Goal: Task Accomplishment & Management: Manage account settings

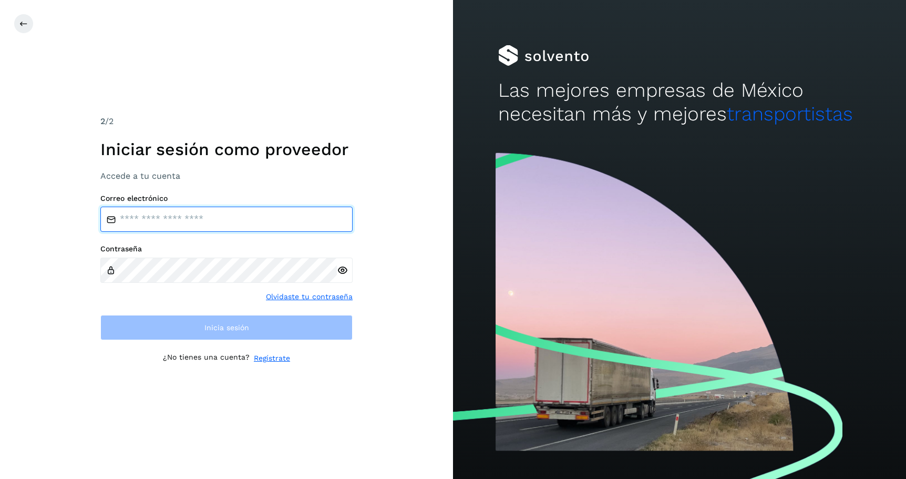
click at [222, 220] on input "email" at bounding box center [226, 218] width 252 height 25
type input "**********"
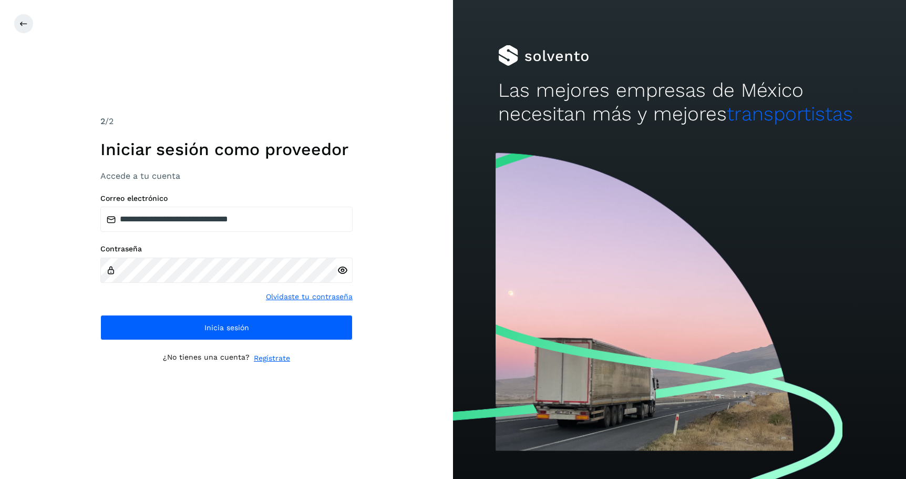
click at [347, 272] on icon at bounding box center [342, 270] width 11 height 11
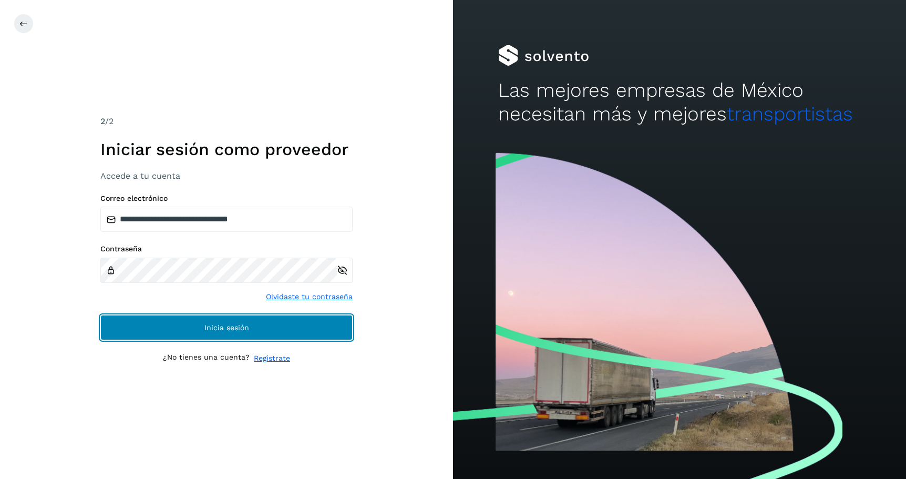
click at [204, 329] on span "Inicia sesión" at bounding box center [226, 327] width 45 height 7
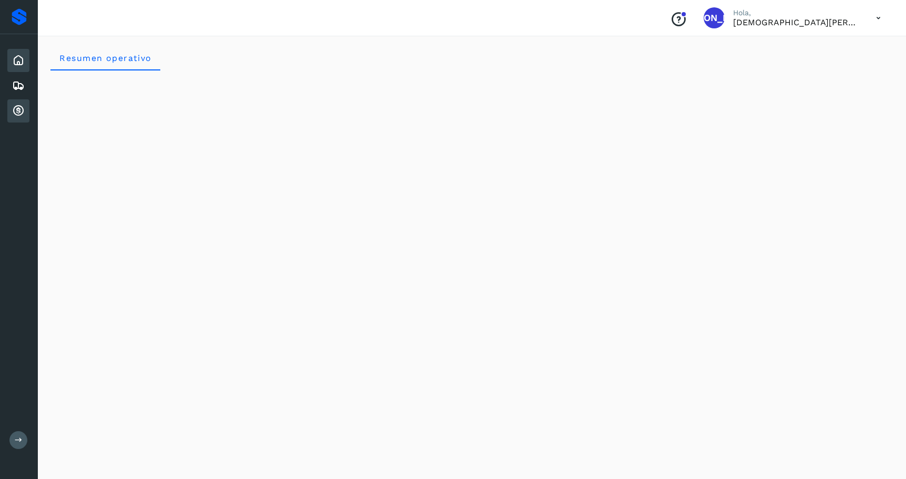
click at [14, 109] on icon at bounding box center [18, 111] width 13 height 13
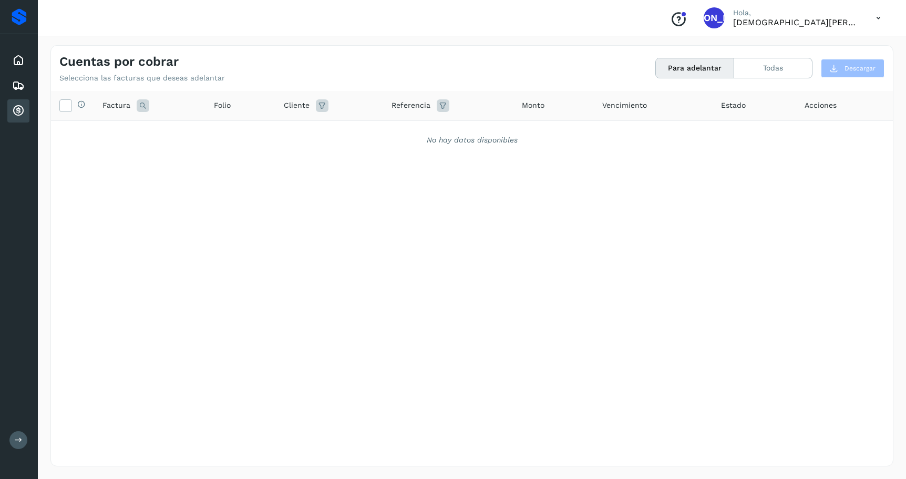
click at [878, 19] on icon at bounding box center [878, 18] width 22 height 22
click at [776, 184] on div at bounding box center [453, 239] width 906 height 479
click at [729, 19] on div "Conoce nuestros beneficios JA Hola, [PERSON_NAME]" at bounding box center [774, 18] width 227 height 24
